Goal: Information Seeking & Learning: Learn about a topic

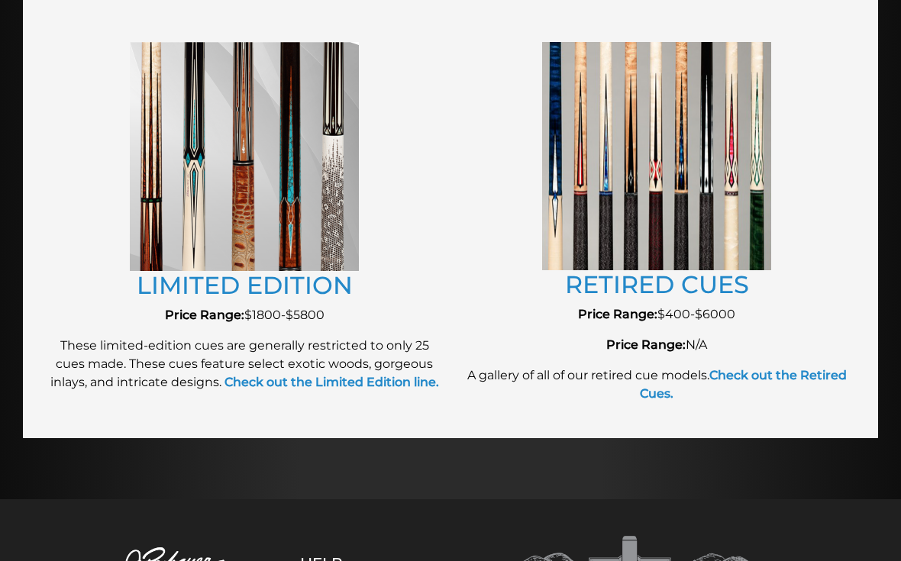
scroll to position [1728, 0]
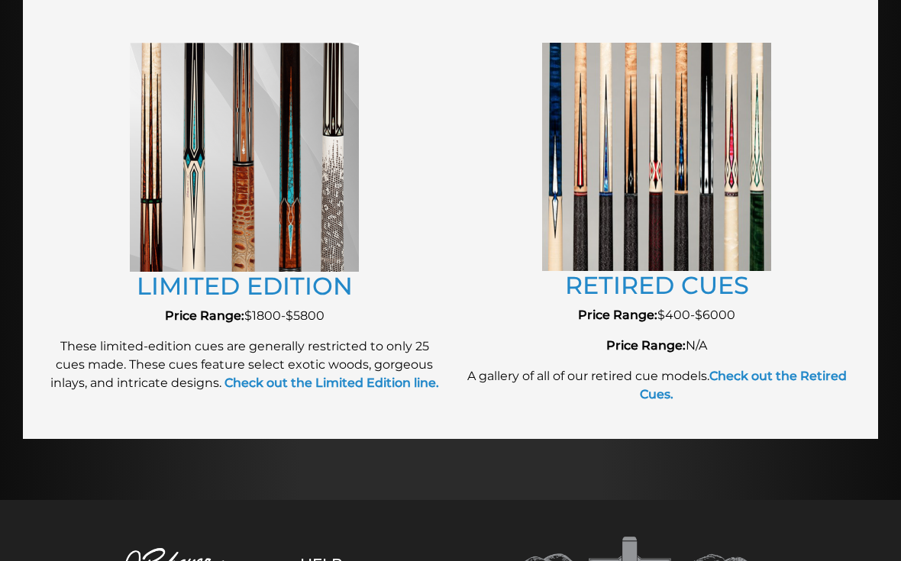
click at [691, 298] on link "RETIRED CUES" at bounding box center [657, 285] width 184 height 30
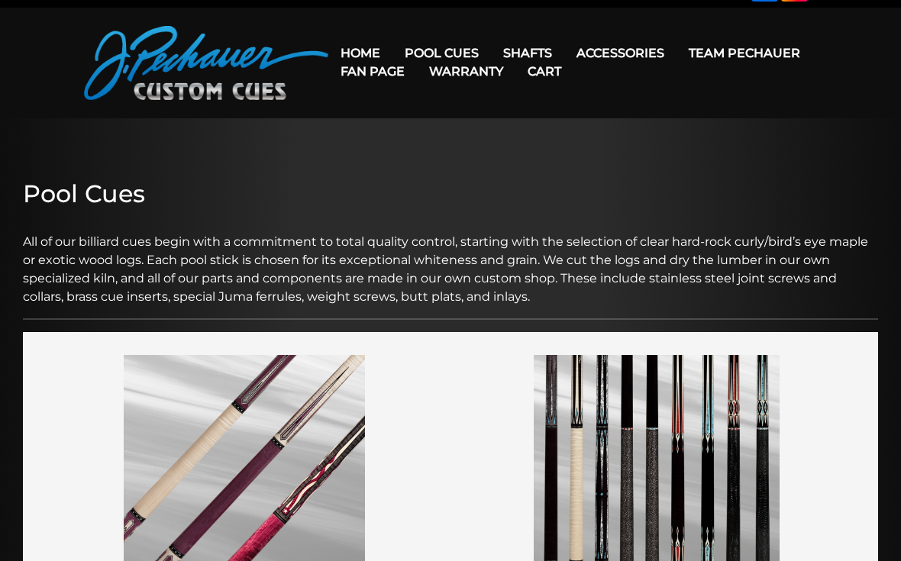
scroll to position [0, 0]
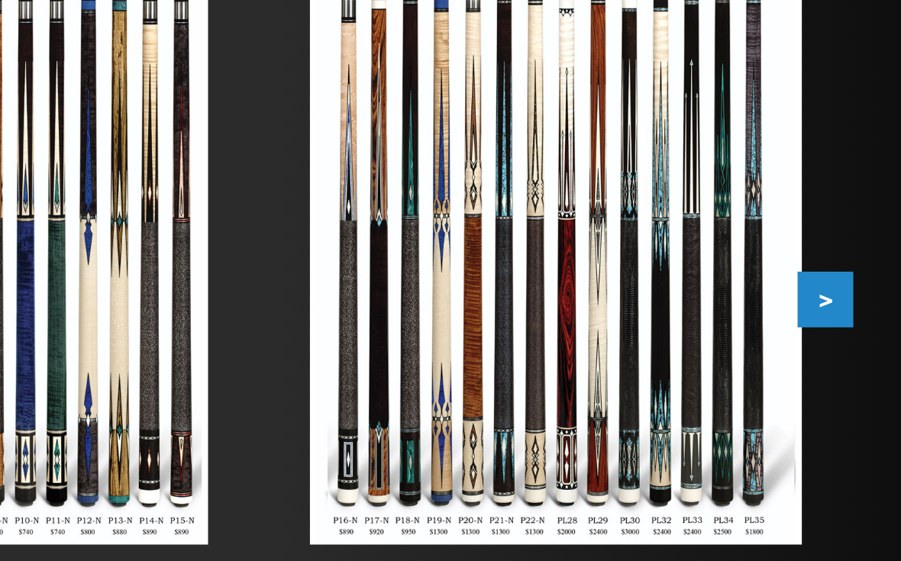
scroll to position [214, 0]
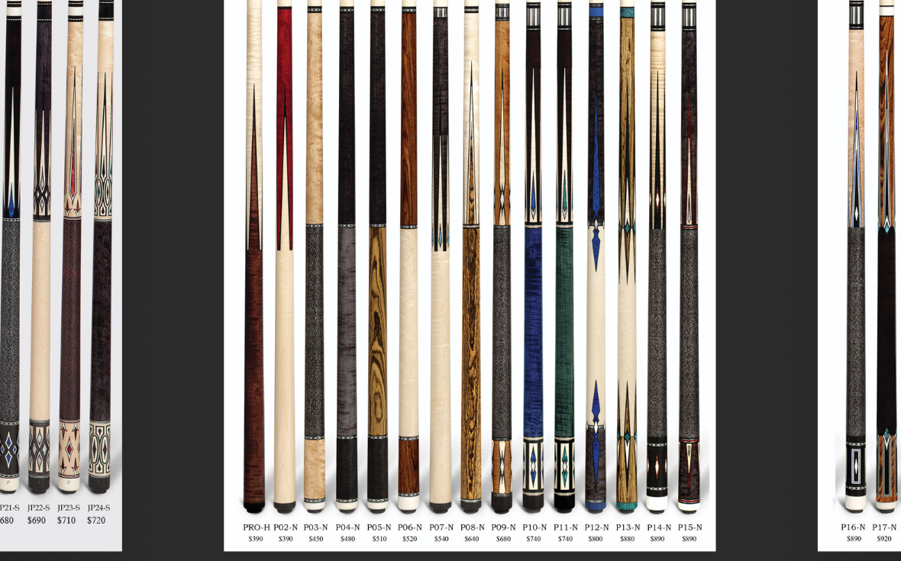
click at [618, 148] on img at bounding box center [736, 263] width 236 height 298
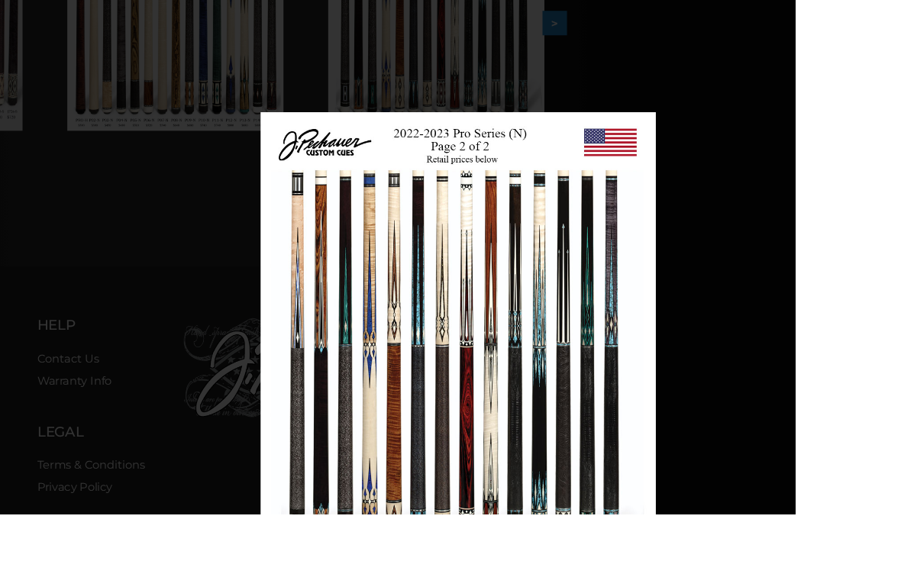
scroll to position [512, 309]
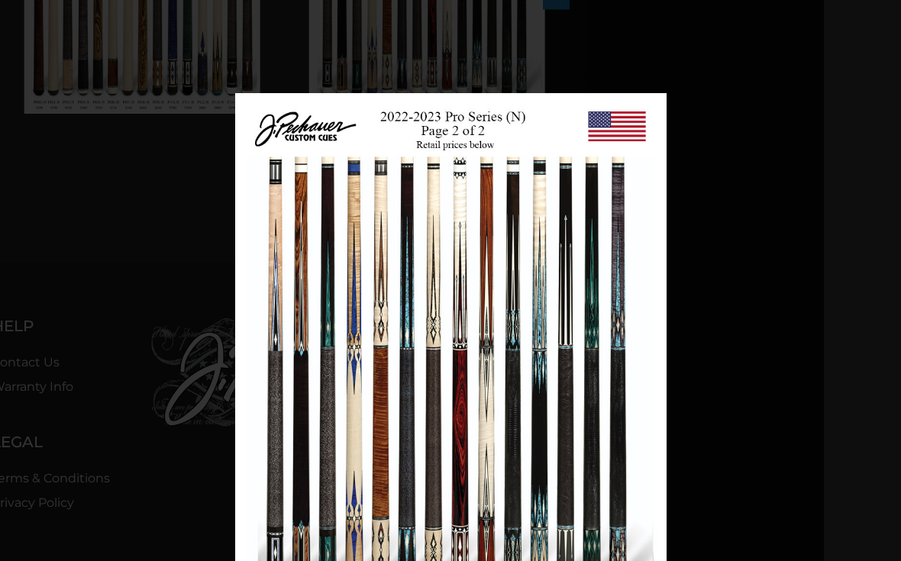
click at [260, 364] on link at bounding box center [332, 362] width 194 height 539
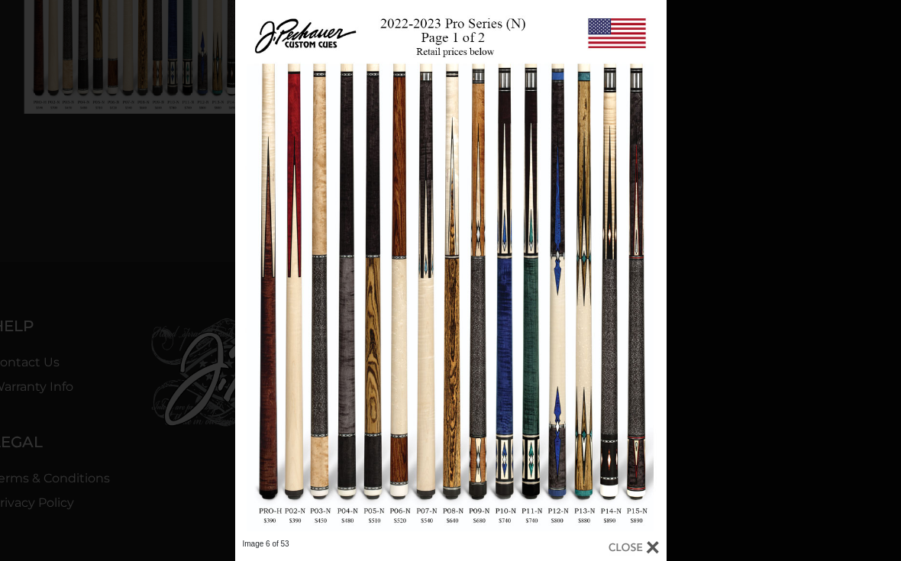
click at [260, 273] on link at bounding box center [332, 269] width 194 height 539
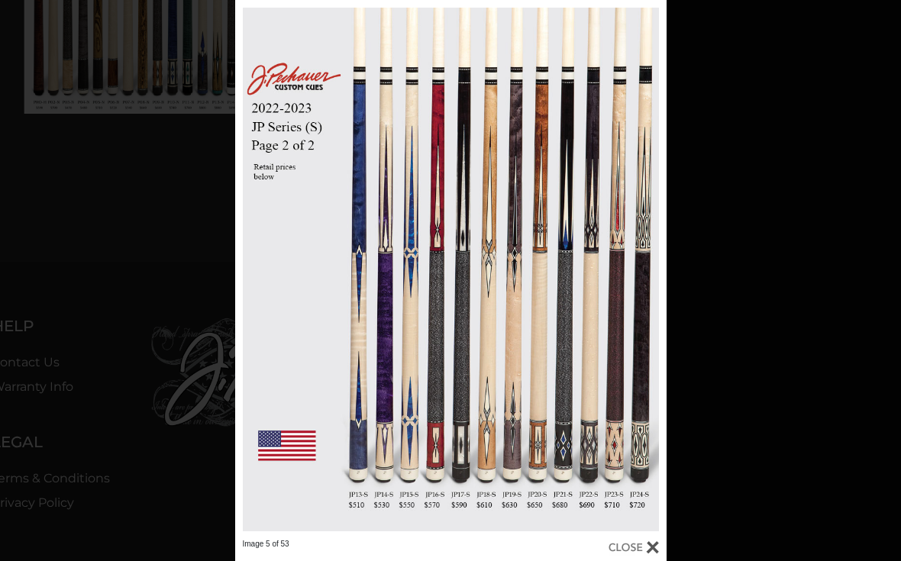
click at [844, 128] on div "Image 5 of 53" at bounding box center [450, 280] width 901 height 561
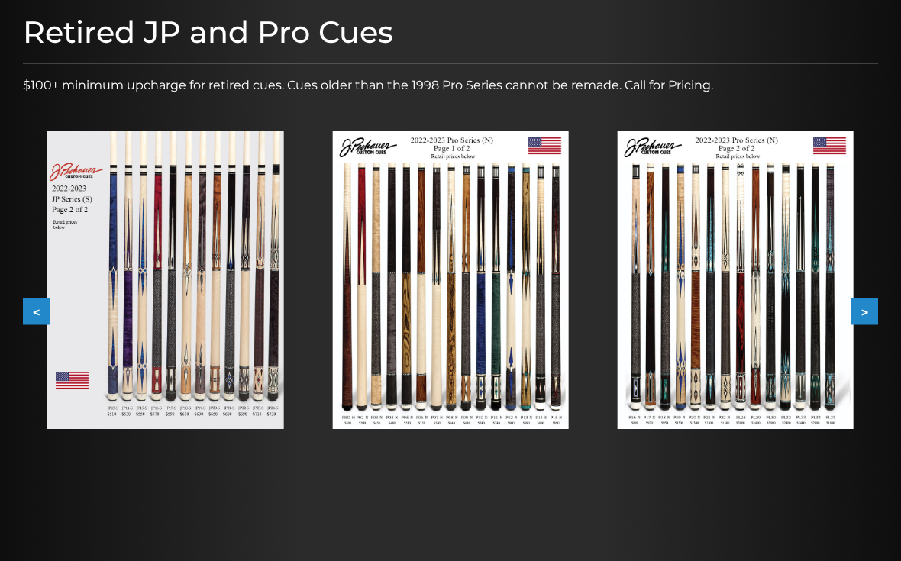
scroll to position [196, 0]
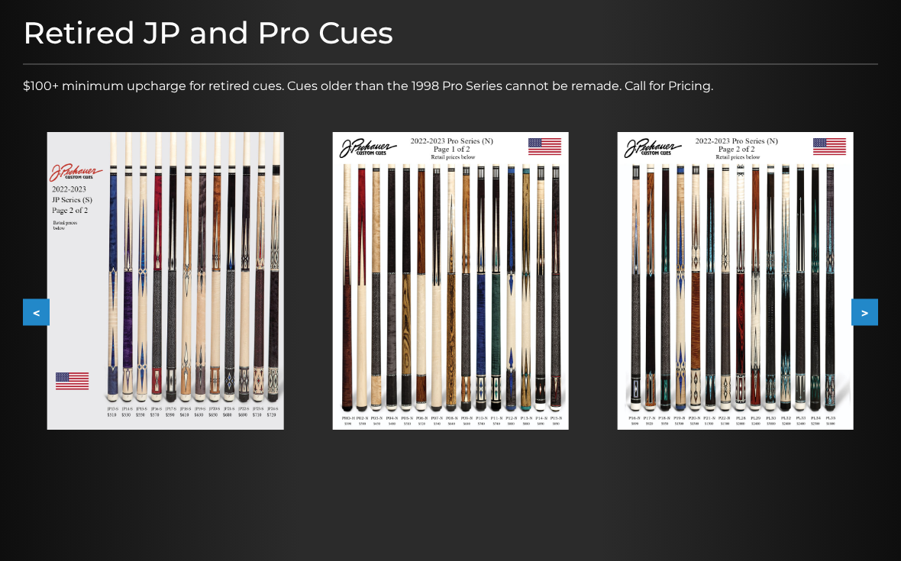
click at [871, 312] on button ">" at bounding box center [865, 312] width 27 height 27
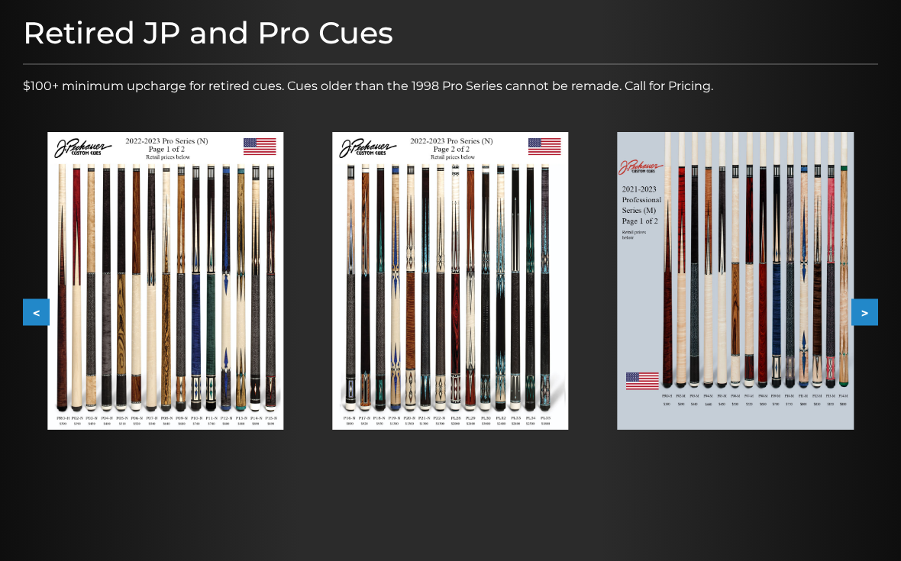
click at [871, 313] on button ">" at bounding box center [865, 312] width 27 height 27
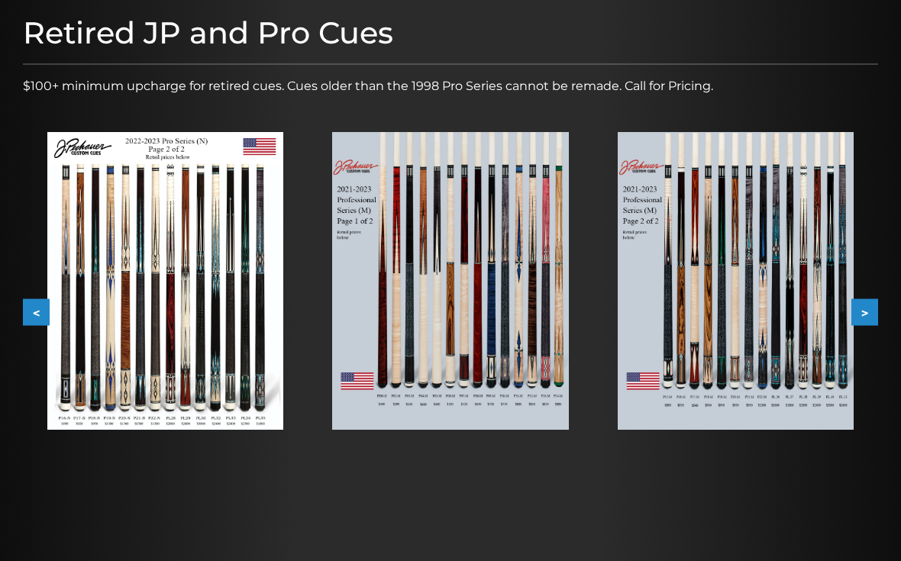
click at [870, 309] on button ">" at bounding box center [865, 312] width 27 height 27
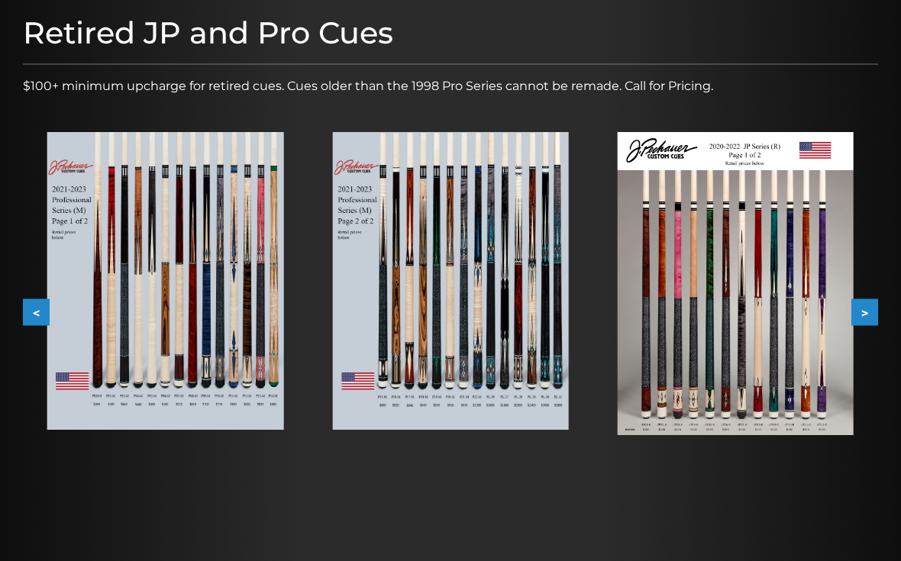
click at [868, 309] on button ">" at bounding box center [865, 312] width 27 height 27
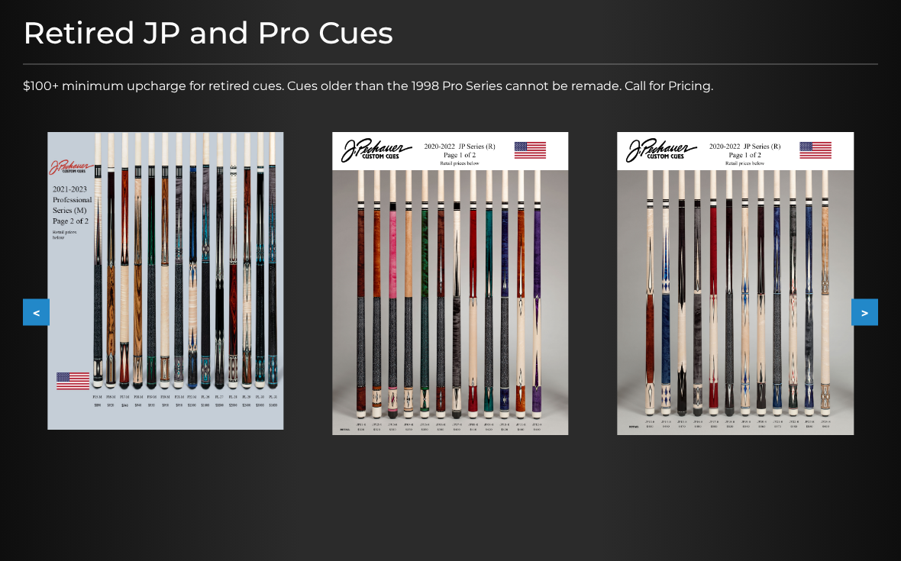
click at [875, 317] on button ">" at bounding box center [865, 312] width 27 height 27
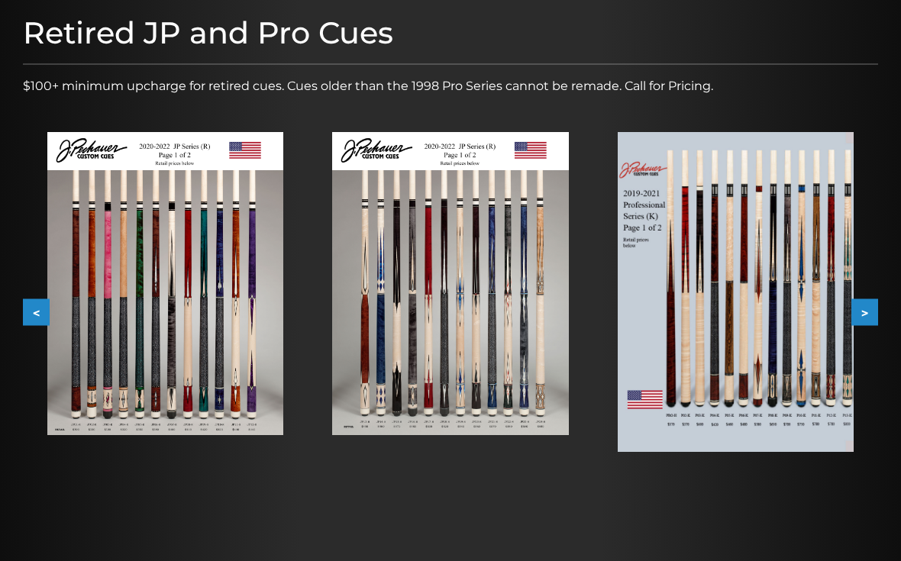
click at [873, 312] on button ">" at bounding box center [865, 312] width 27 height 27
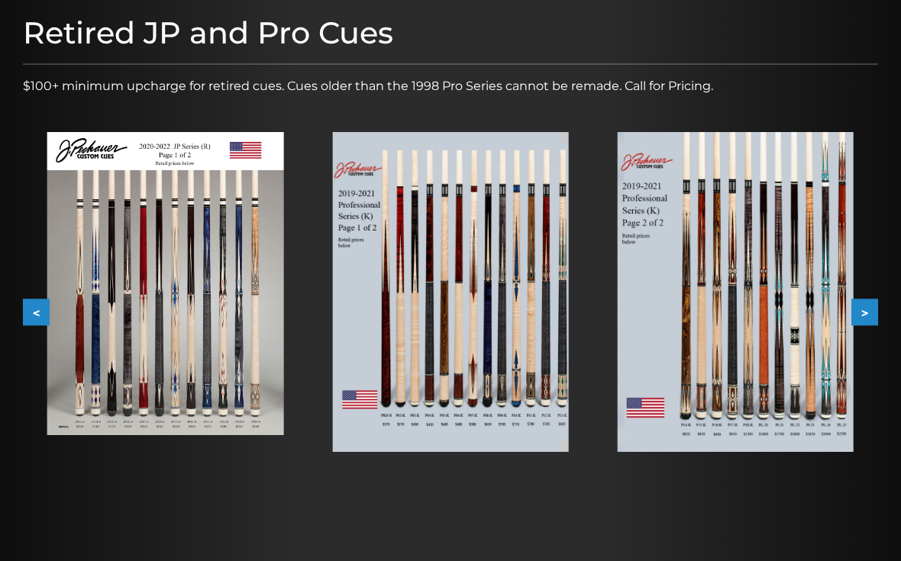
click at [876, 302] on button ">" at bounding box center [865, 312] width 27 height 27
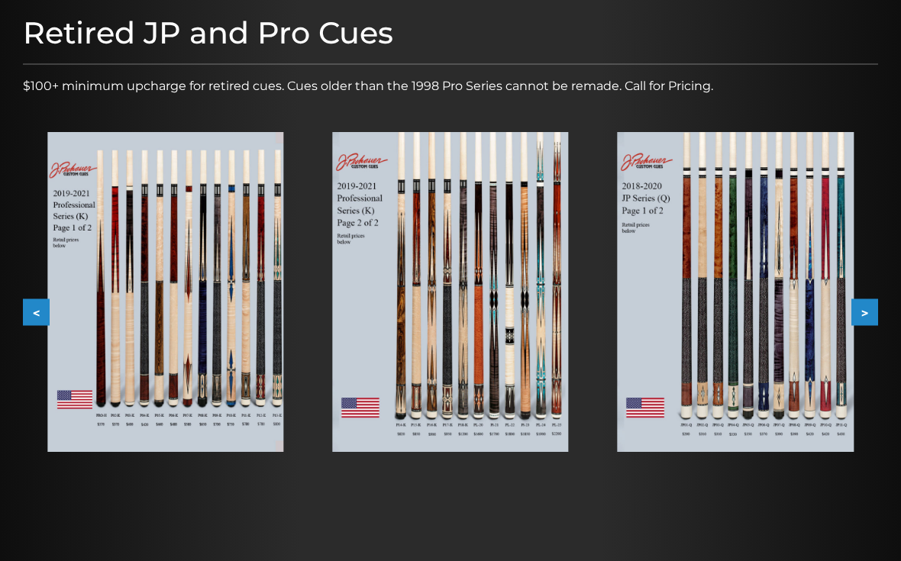
click at [878, 305] on button ">" at bounding box center [865, 312] width 27 height 27
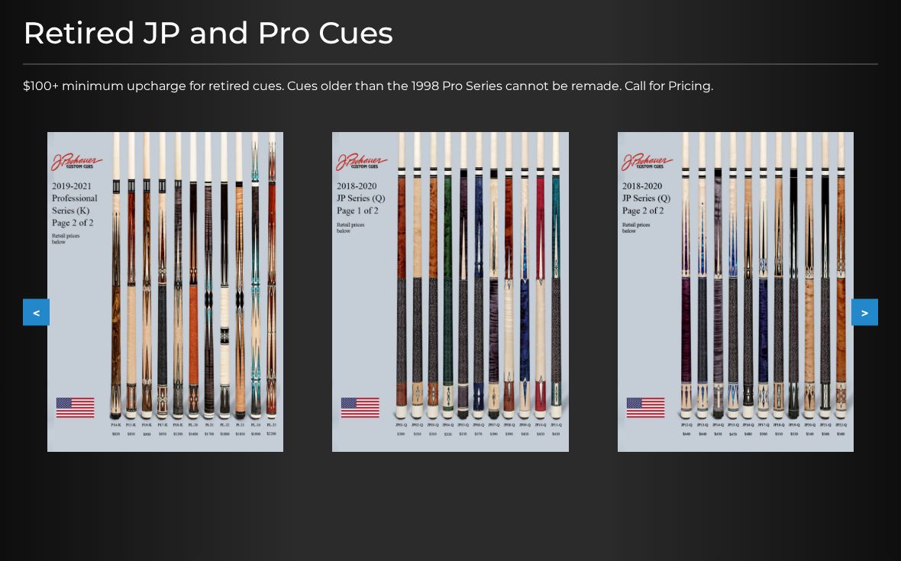
click at [875, 299] on div at bounding box center [735, 292] width 285 height 369
click at [877, 299] on button ">" at bounding box center [865, 312] width 27 height 27
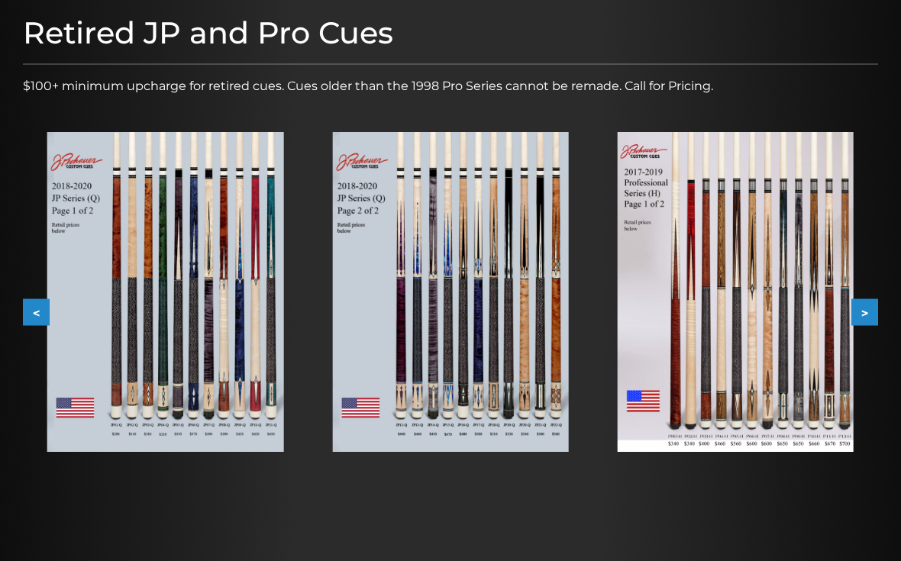
click at [875, 302] on button ">" at bounding box center [865, 312] width 27 height 27
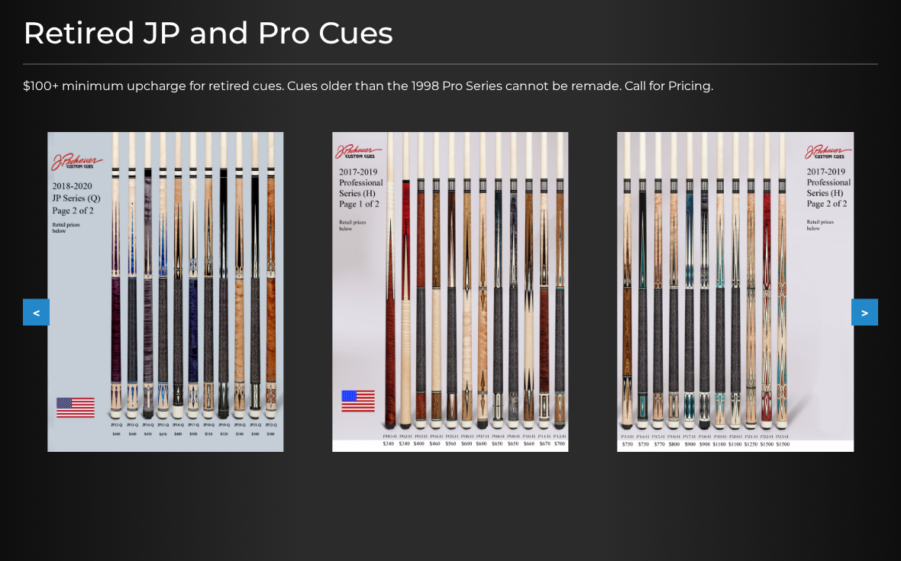
click at [873, 313] on button ">" at bounding box center [865, 312] width 27 height 27
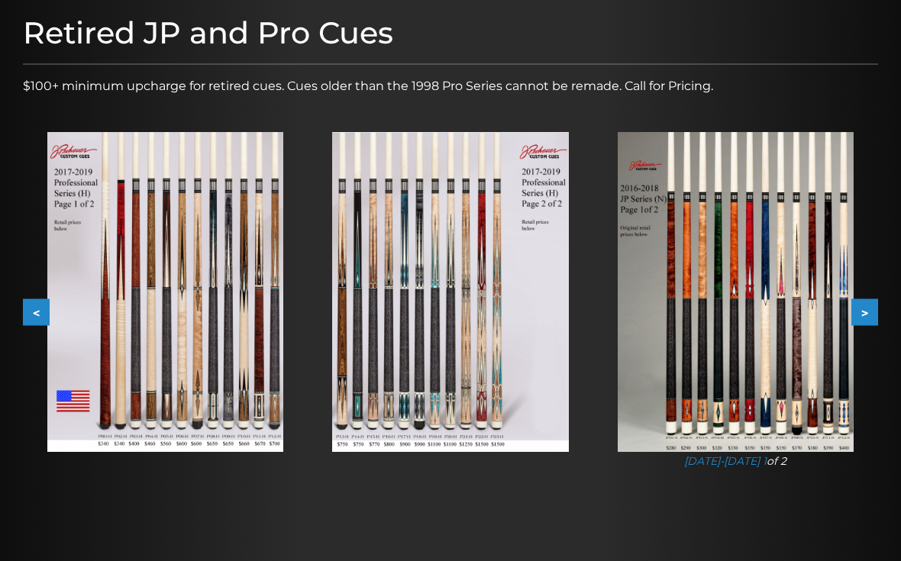
click at [871, 305] on button ">" at bounding box center [865, 312] width 27 height 27
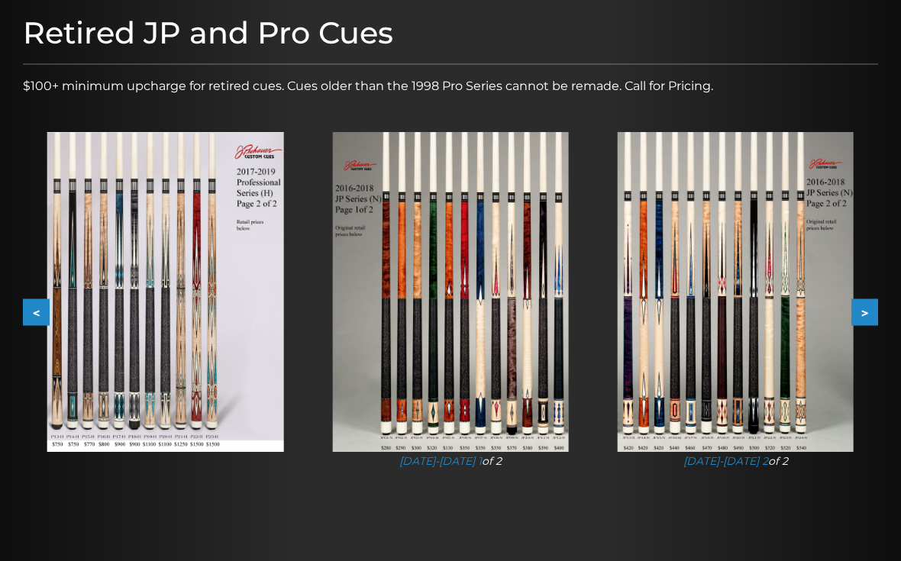
click at [871, 316] on button ">" at bounding box center [865, 312] width 27 height 27
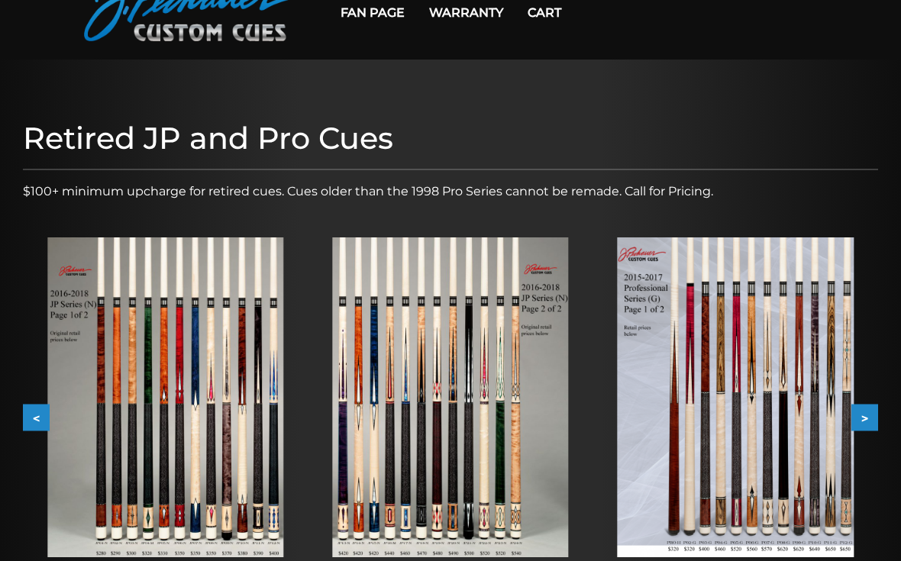
scroll to position [88, 0]
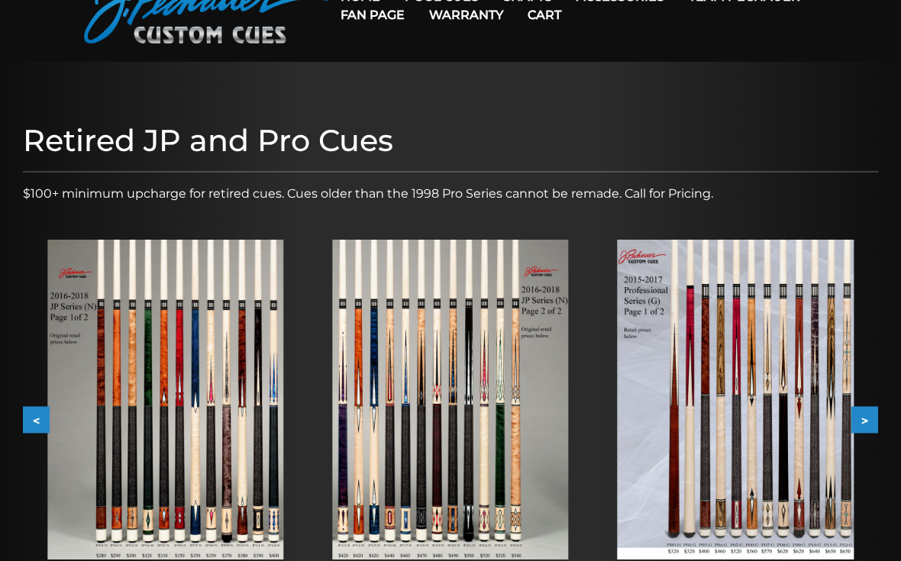
click at [35, 432] on button "<" at bounding box center [36, 420] width 27 height 27
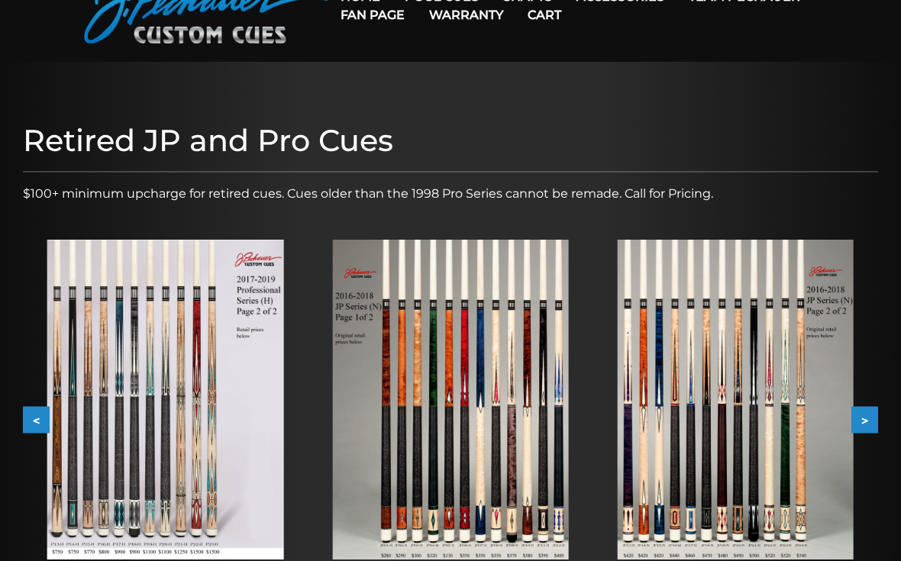
click at [55, 418] on img at bounding box center [165, 400] width 236 height 320
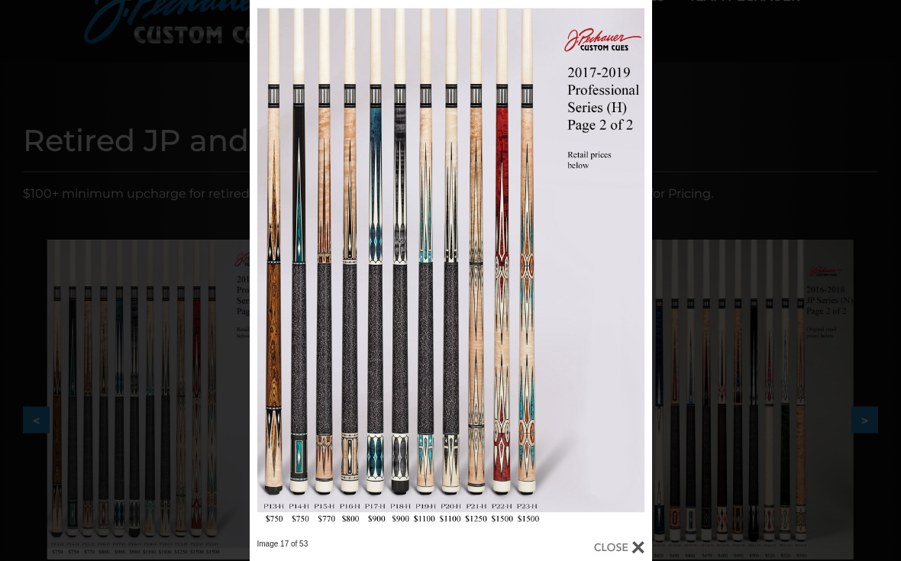
click at [779, 133] on div "Image 17 of 53" at bounding box center [450, 280] width 901 height 561
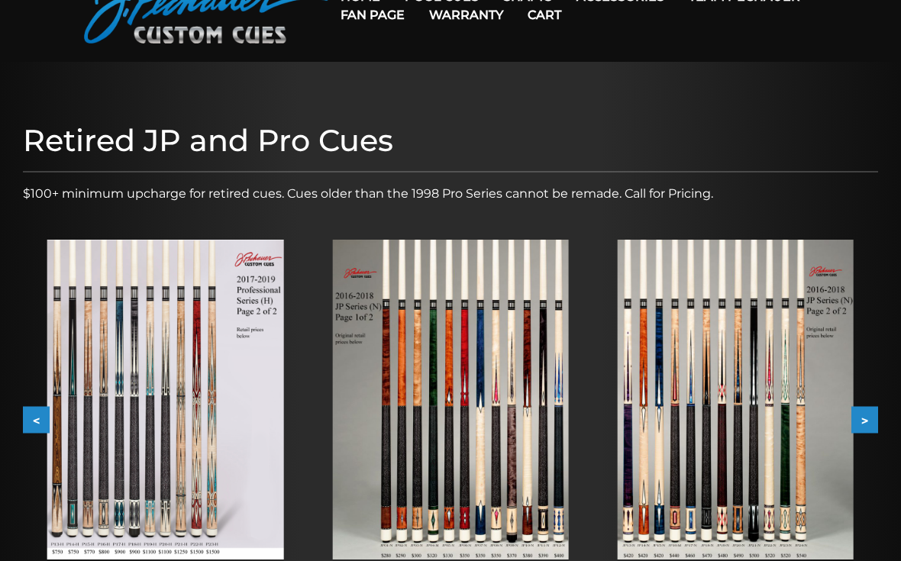
click at [36, 423] on button "<" at bounding box center [36, 420] width 27 height 27
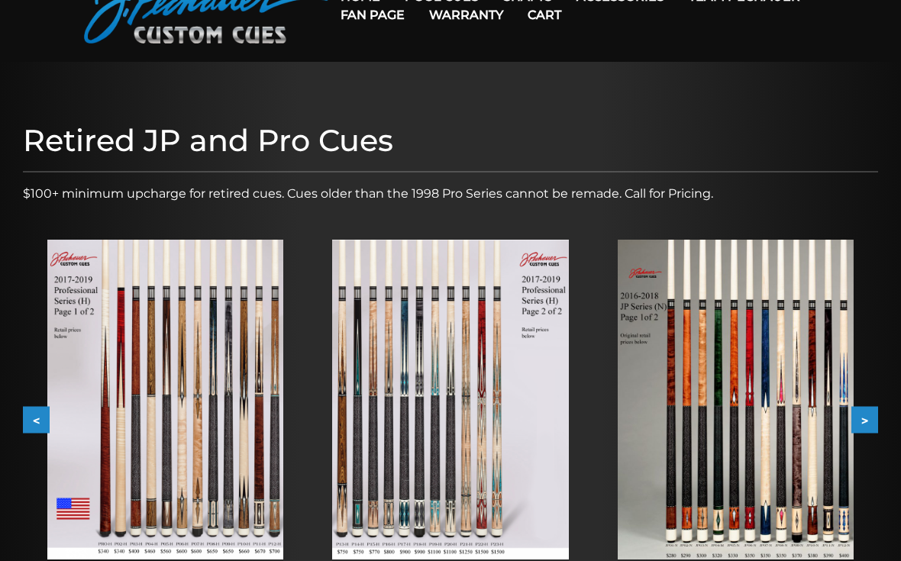
click at [35, 420] on button "<" at bounding box center [36, 420] width 27 height 27
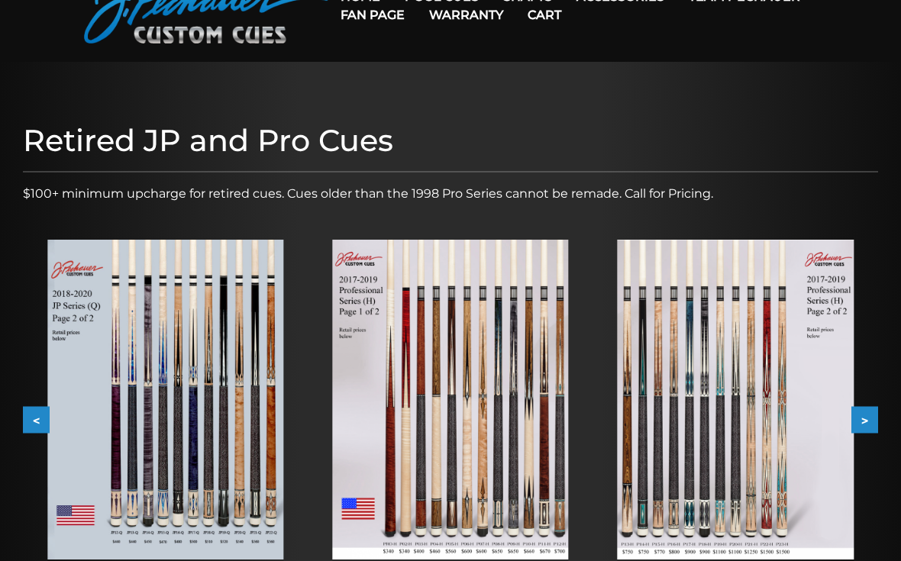
click at [40, 422] on button "<" at bounding box center [36, 420] width 27 height 27
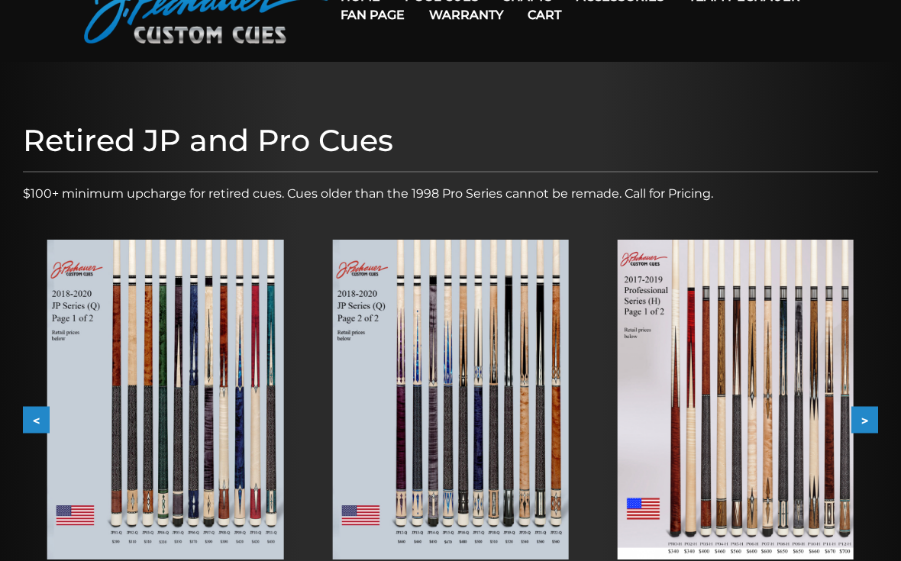
click at [33, 419] on button "<" at bounding box center [36, 420] width 27 height 27
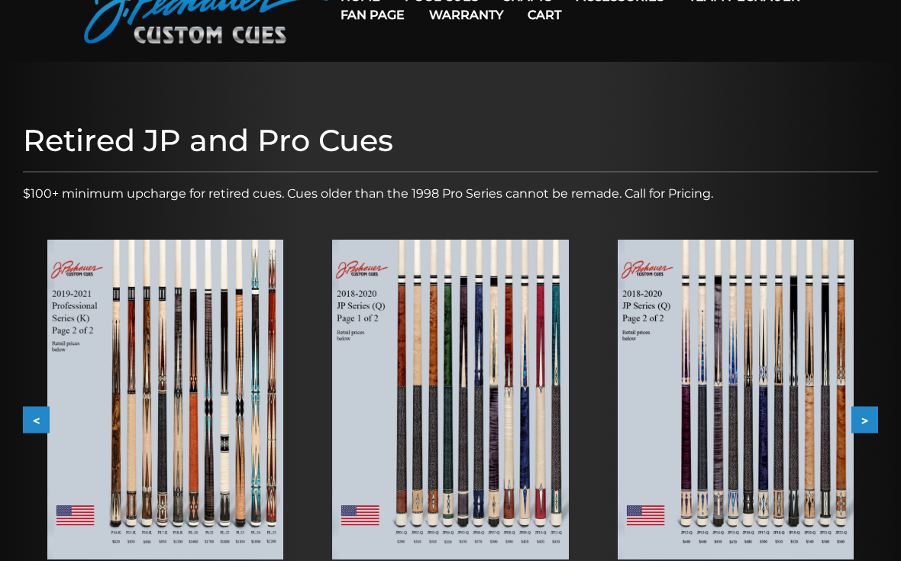
click at [46, 415] on button "<" at bounding box center [36, 420] width 27 height 27
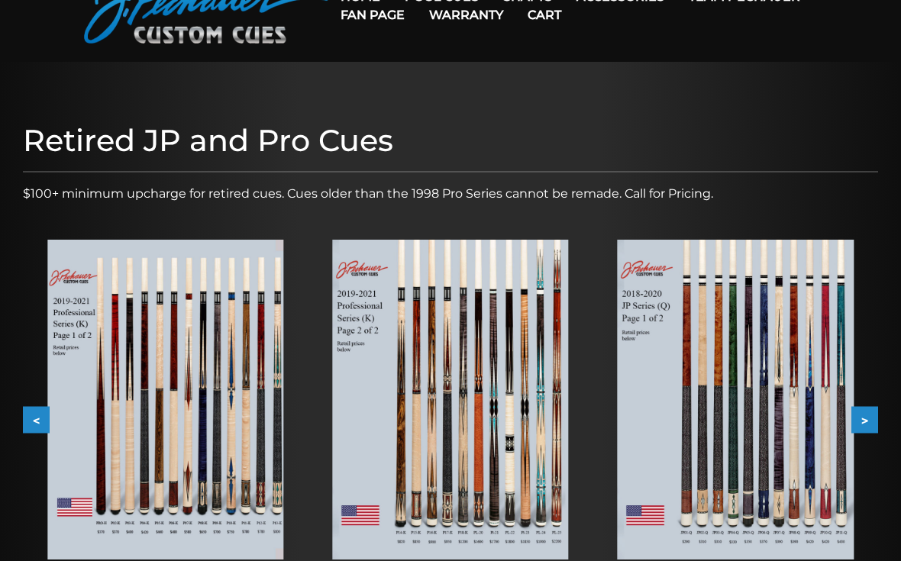
click at [39, 415] on button "<" at bounding box center [36, 420] width 27 height 27
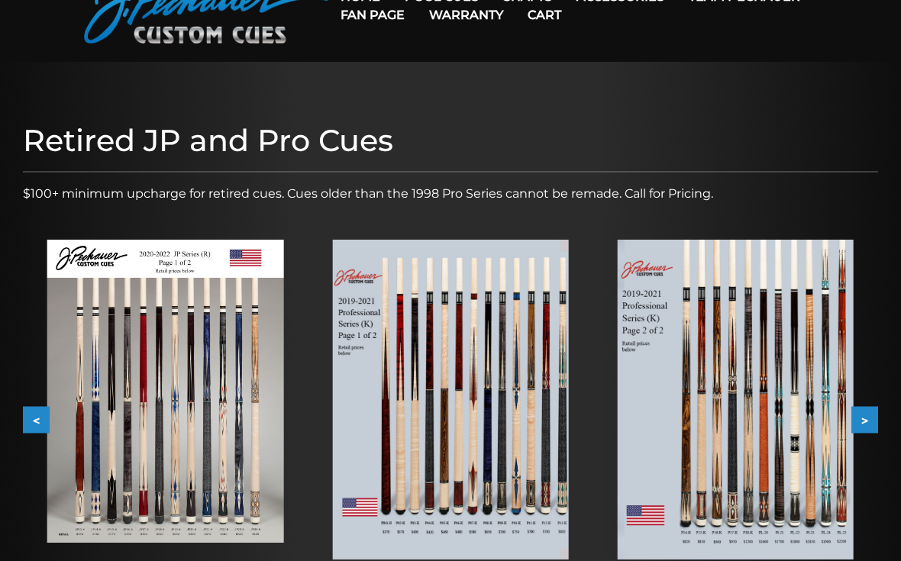
click at [34, 427] on button "<" at bounding box center [36, 420] width 27 height 27
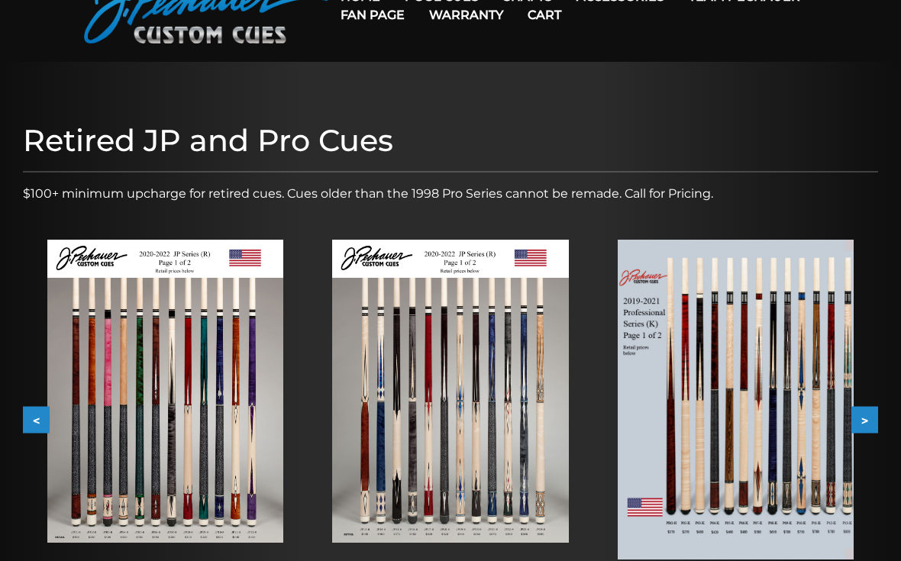
click at [38, 426] on button "<" at bounding box center [36, 420] width 27 height 27
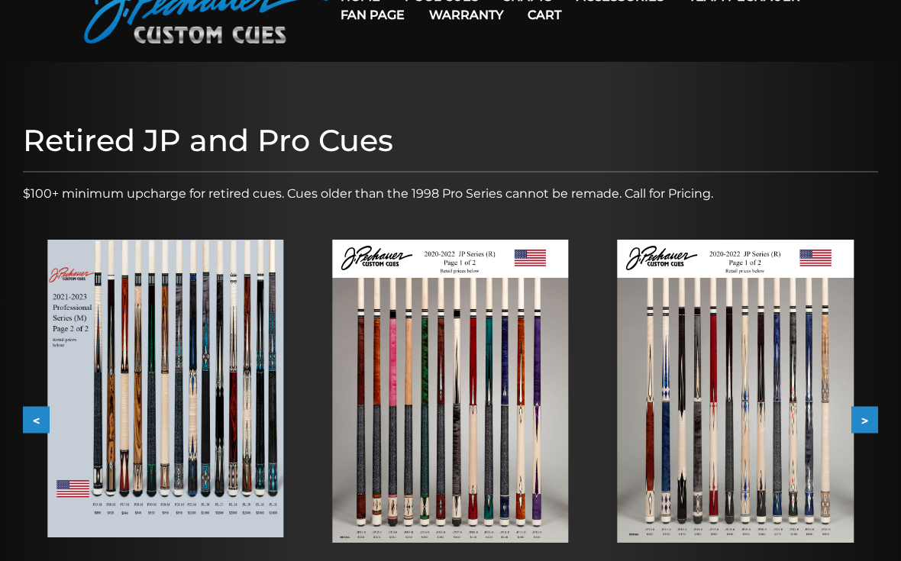
click at [34, 425] on button "<" at bounding box center [36, 420] width 27 height 27
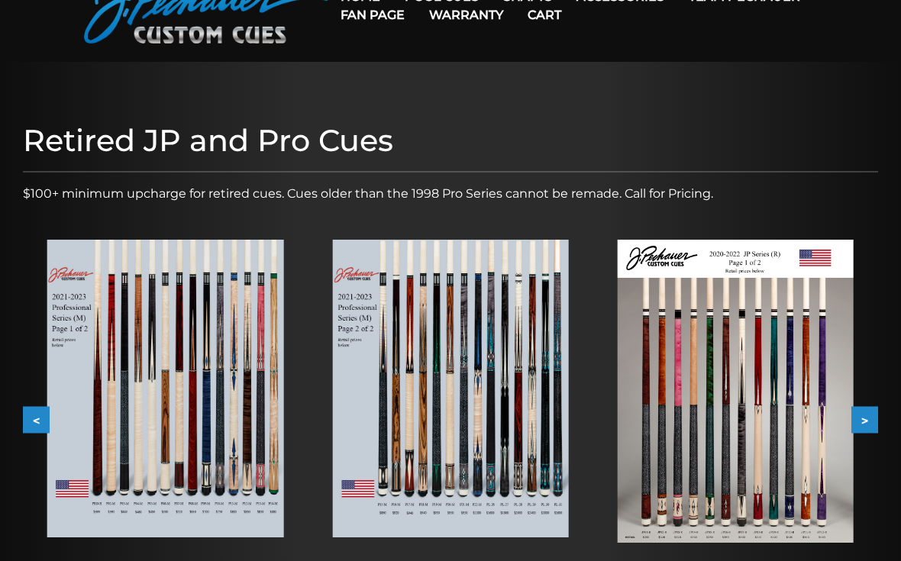
click at [41, 416] on button "<" at bounding box center [36, 420] width 27 height 27
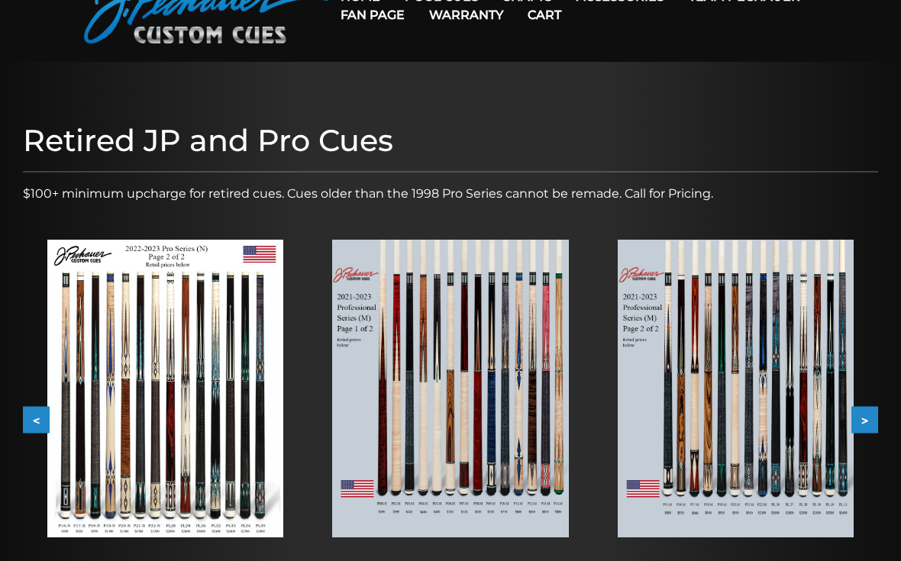
click at [40, 426] on button "<" at bounding box center [36, 420] width 27 height 27
